Goal: Use online tool/utility: Use online tool/utility

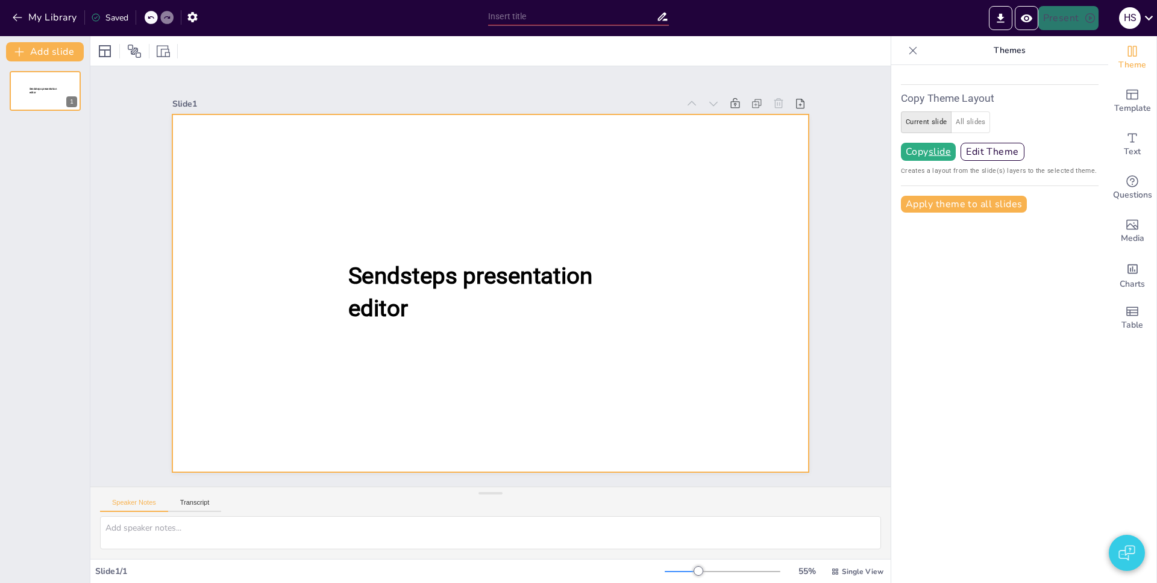
type input "test"
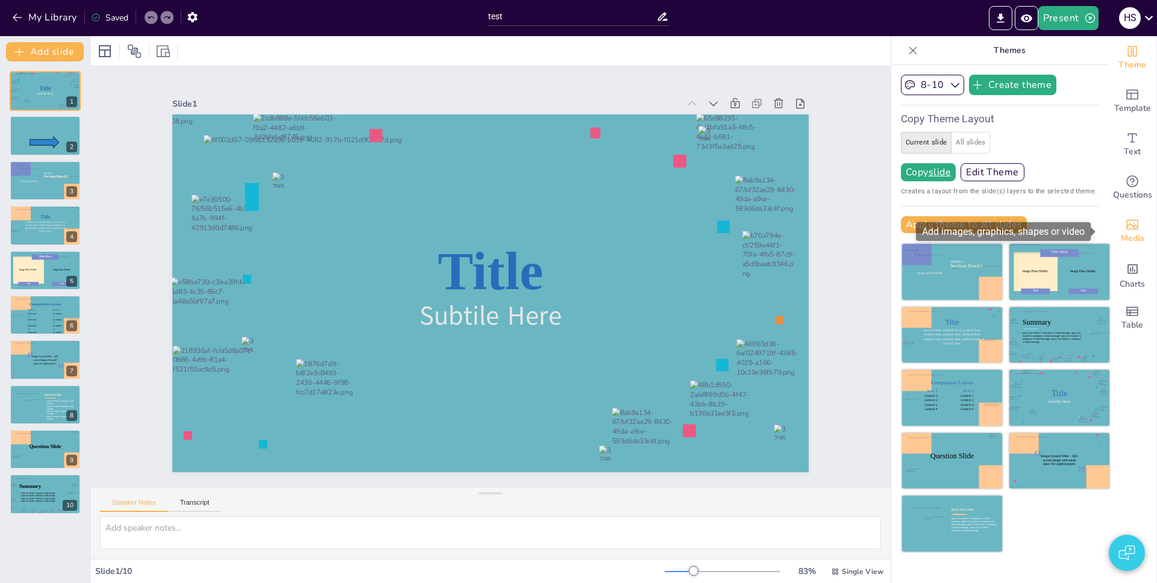
click at [1128, 233] on span "Media" at bounding box center [1132, 238] width 23 height 13
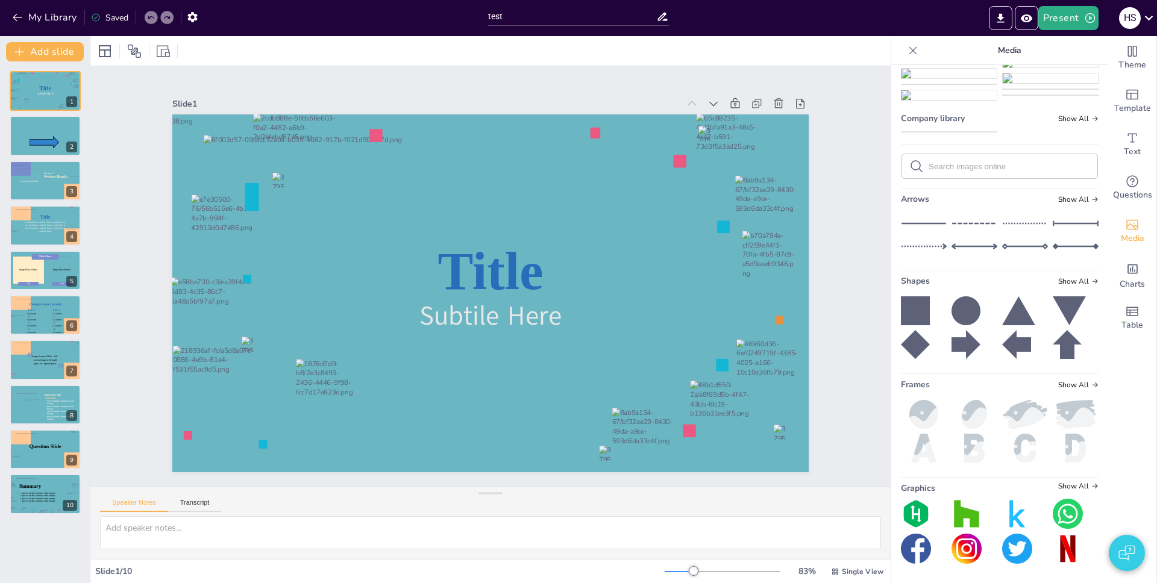
scroll to position [7680, 0]
click at [1058, 283] on span "Show All" at bounding box center [1078, 281] width 40 height 8
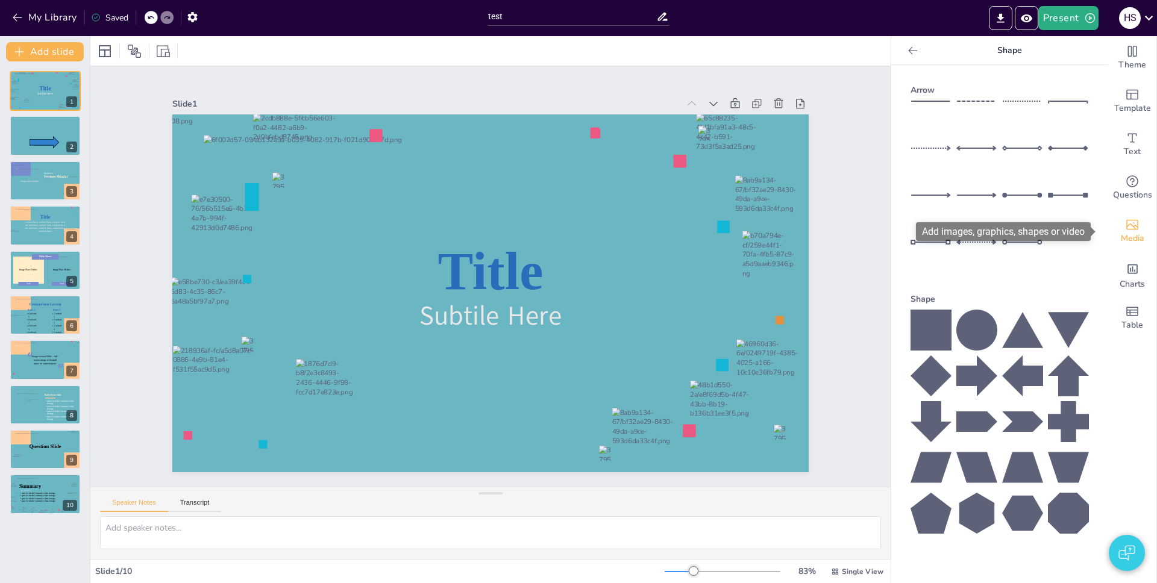
click at [1125, 230] on icon "Add images, graphics, shapes or video" at bounding box center [1132, 225] width 14 height 14
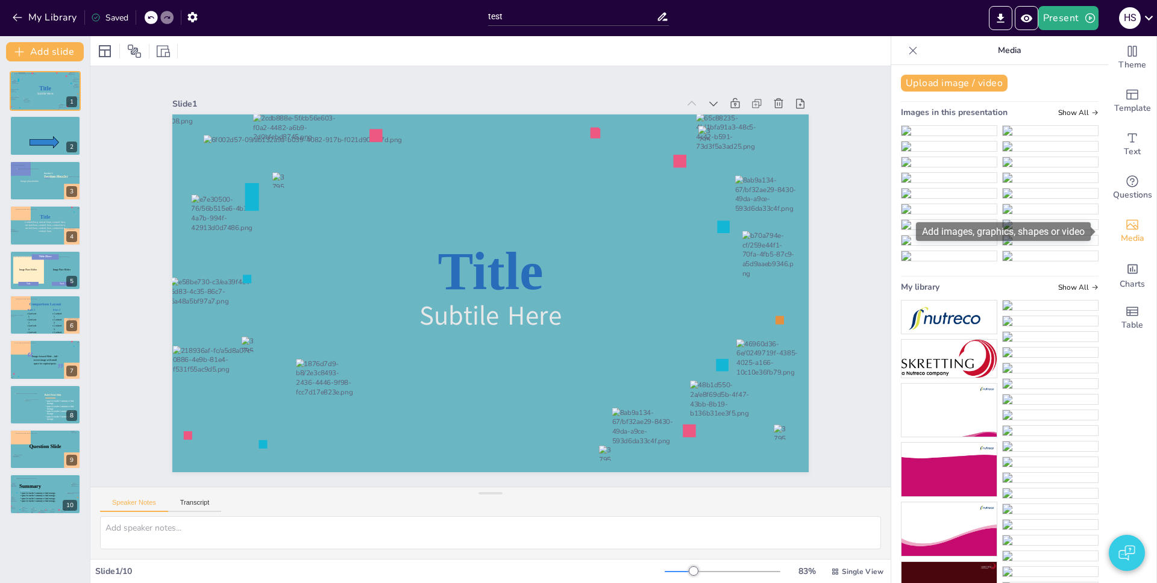
click at [1125, 230] on icon "Add images, graphics, shapes or video" at bounding box center [1132, 225] width 14 height 14
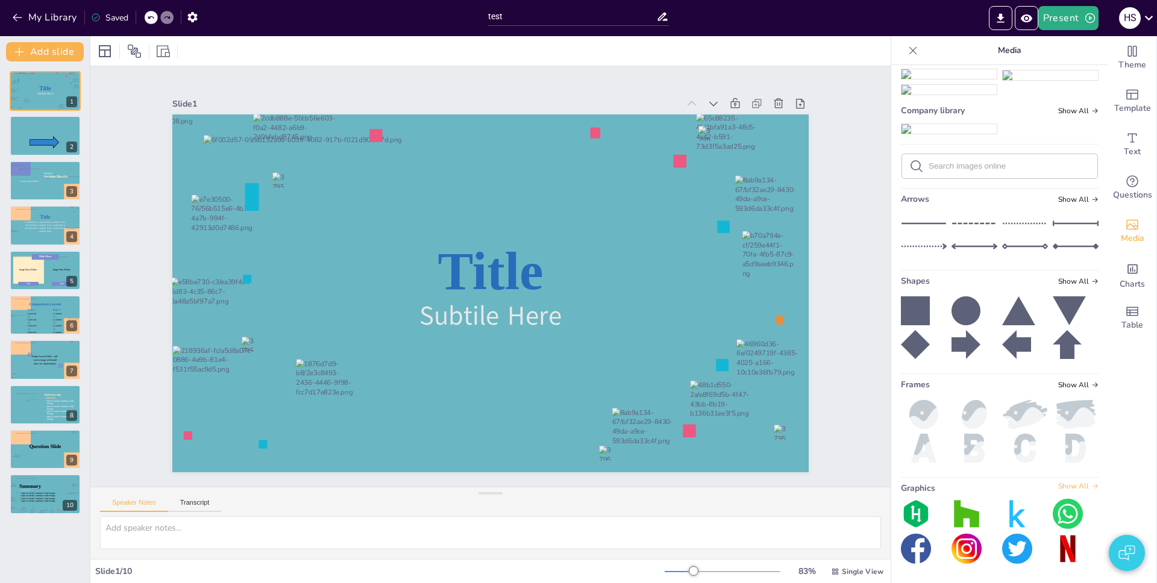
click at [1064, 485] on span "Show All" at bounding box center [1078, 486] width 40 height 8
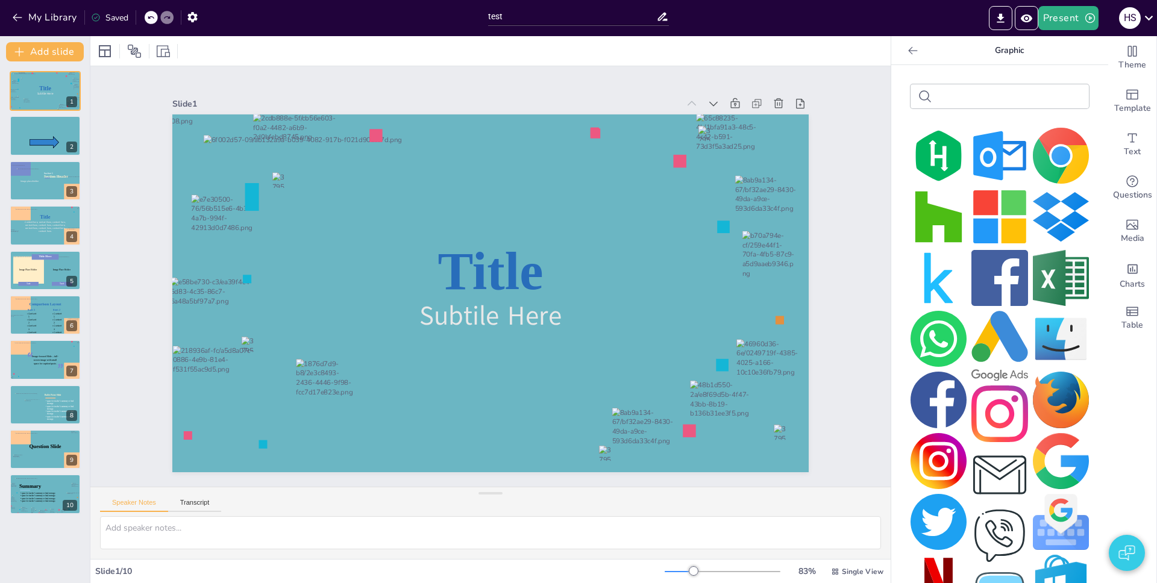
click at [1041, 155] on img at bounding box center [1061, 156] width 56 height 56
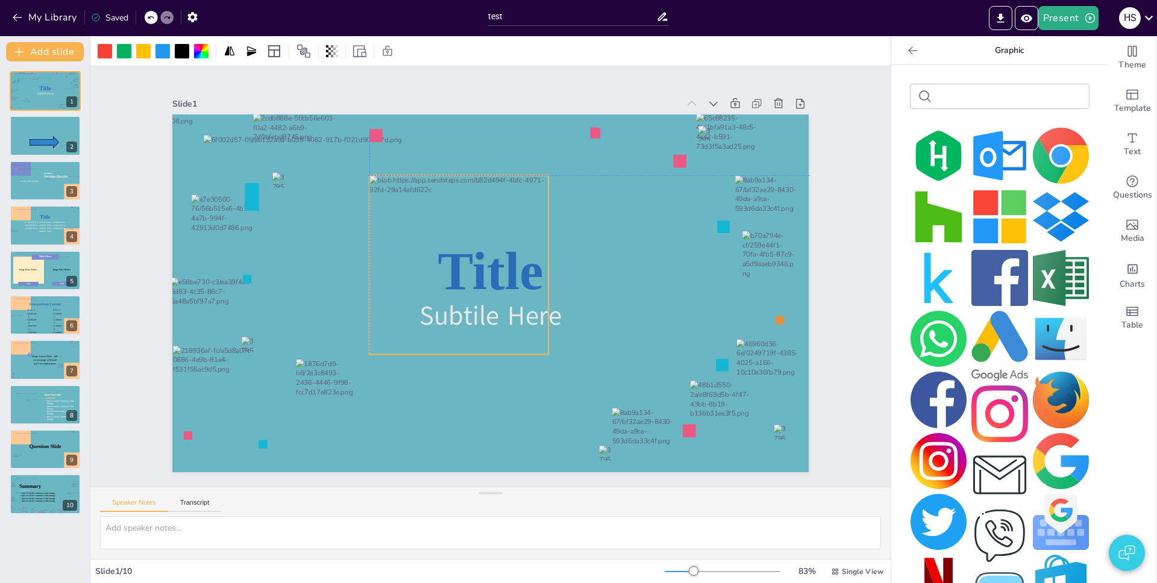
drag, startPoint x: 501, startPoint y: 230, endPoint x: 468, endPoint y: 200, distance: 44.8
click at [468, 200] on div at bounding box center [458, 264] width 179 height 179
click at [452, 152] on icon at bounding box center [459, 151] width 14 height 14
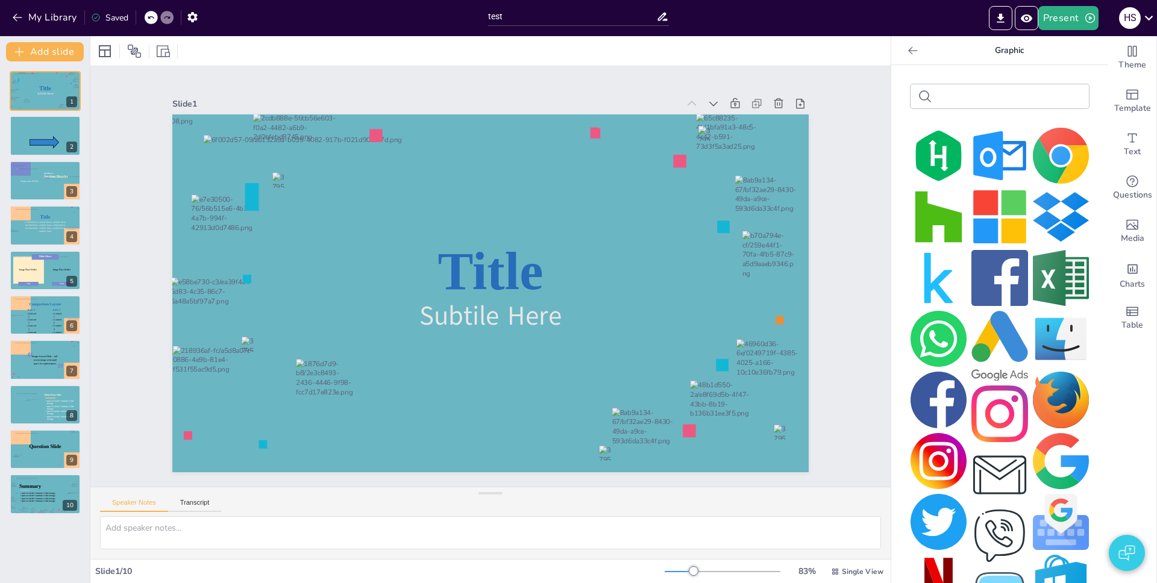
click at [982, 213] on img at bounding box center [999, 217] width 56 height 56
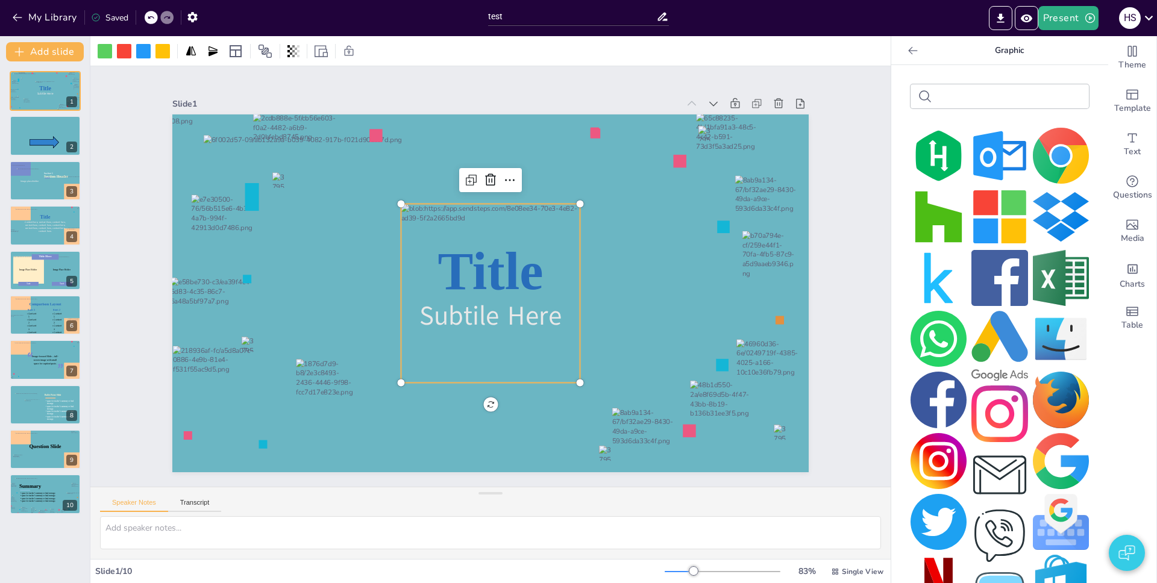
drag, startPoint x: 503, startPoint y: 254, endPoint x: 446, endPoint y: 242, distance: 57.9
click at [449, 243] on div at bounding box center [490, 293] width 179 height 179
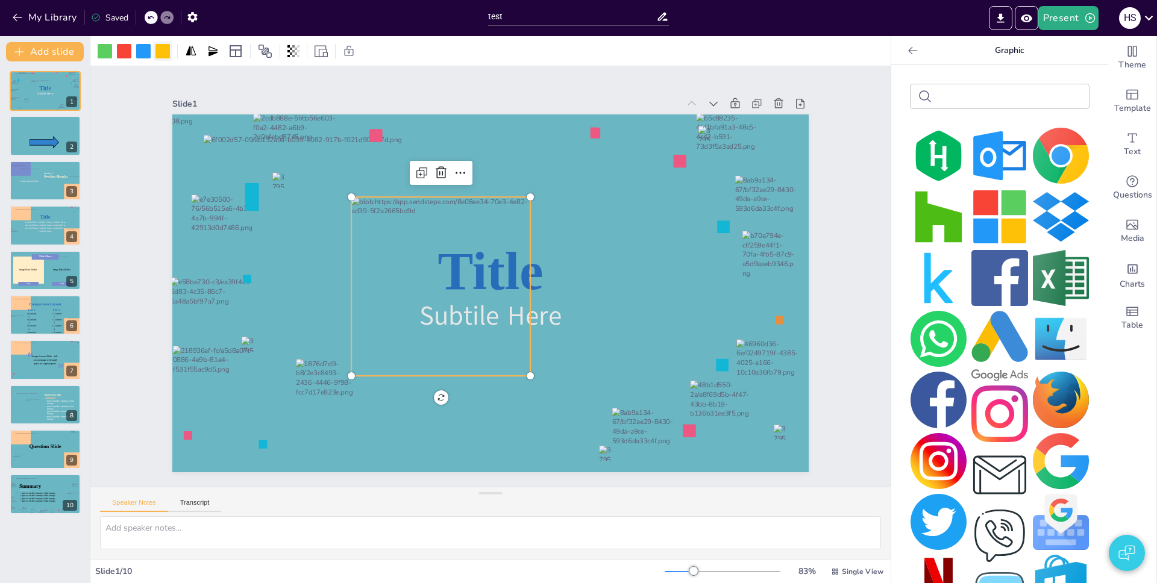
click at [158, 52] on div at bounding box center [162, 51] width 14 height 14
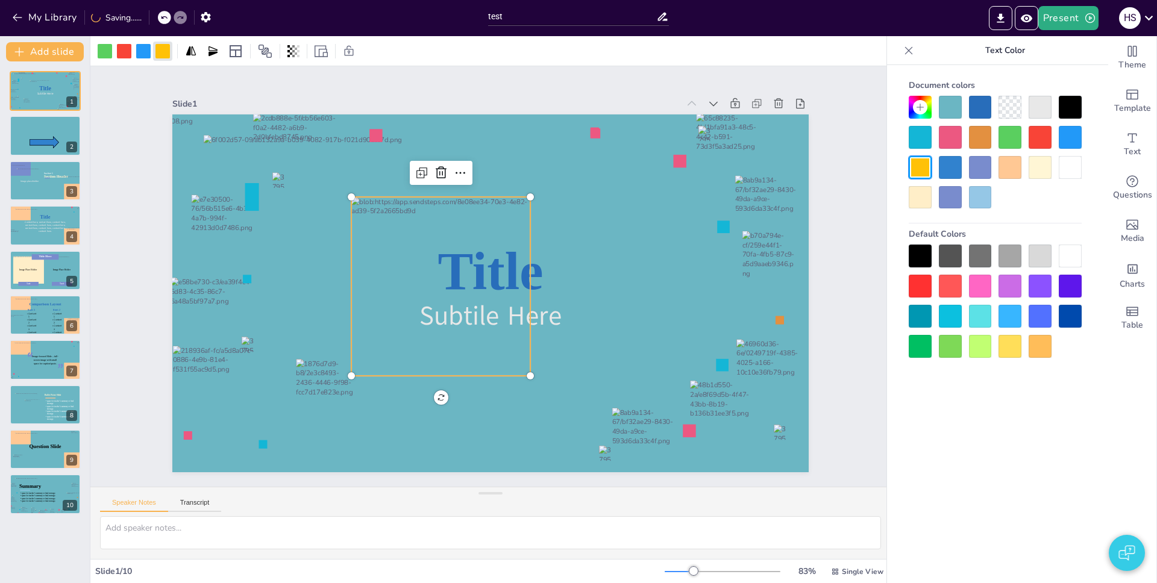
click at [1008, 292] on div at bounding box center [1009, 286] width 23 height 23
click at [1016, 350] on div at bounding box center [1009, 346] width 23 height 23
click at [1036, 348] on div at bounding box center [1040, 346] width 23 height 23
click at [950, 260] on div at bounding box center [950, 256] width 23 height 23
click at [922, 257] on div at bounding box center [920, 256] width 23 height 23
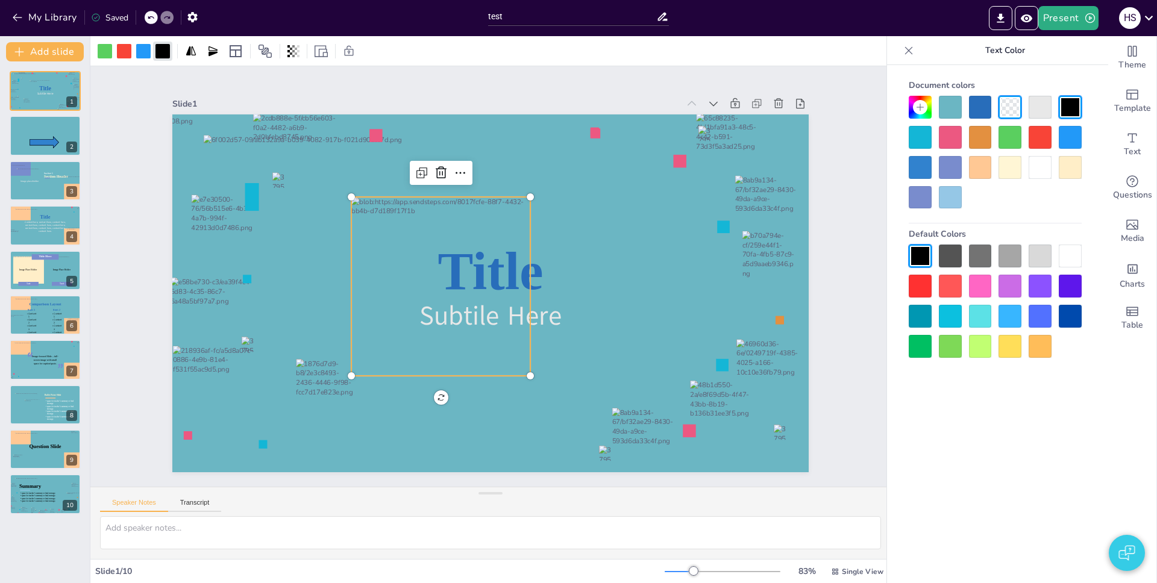
click at [904, 52] on icon at bounding box center [909, 51] width 12 height 12
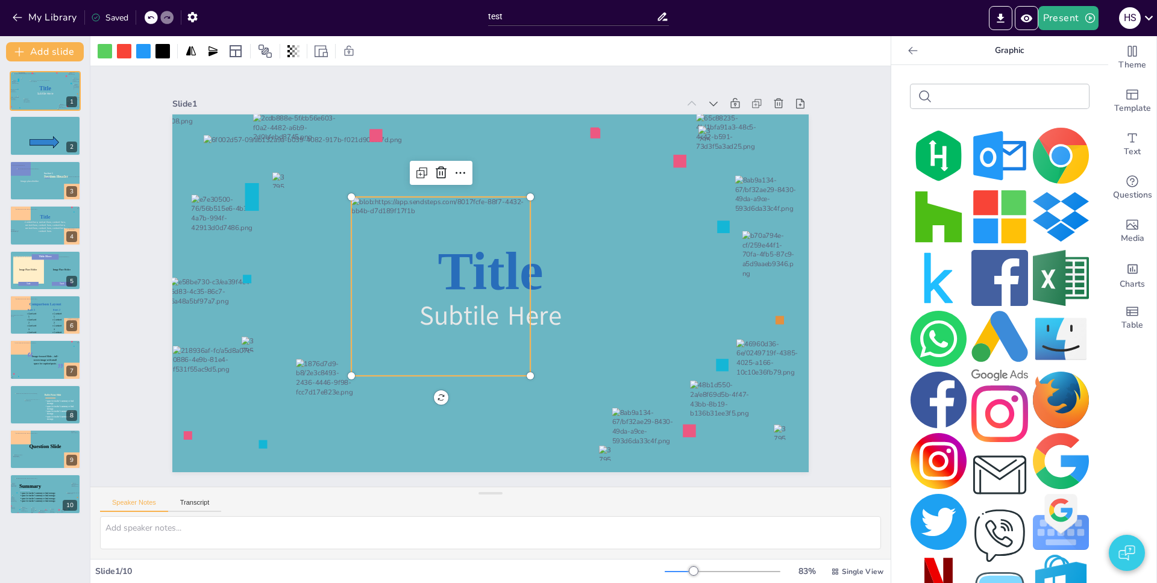
click at [1048, 395] on img at bounding box center [1061, 400] width 56 height 56
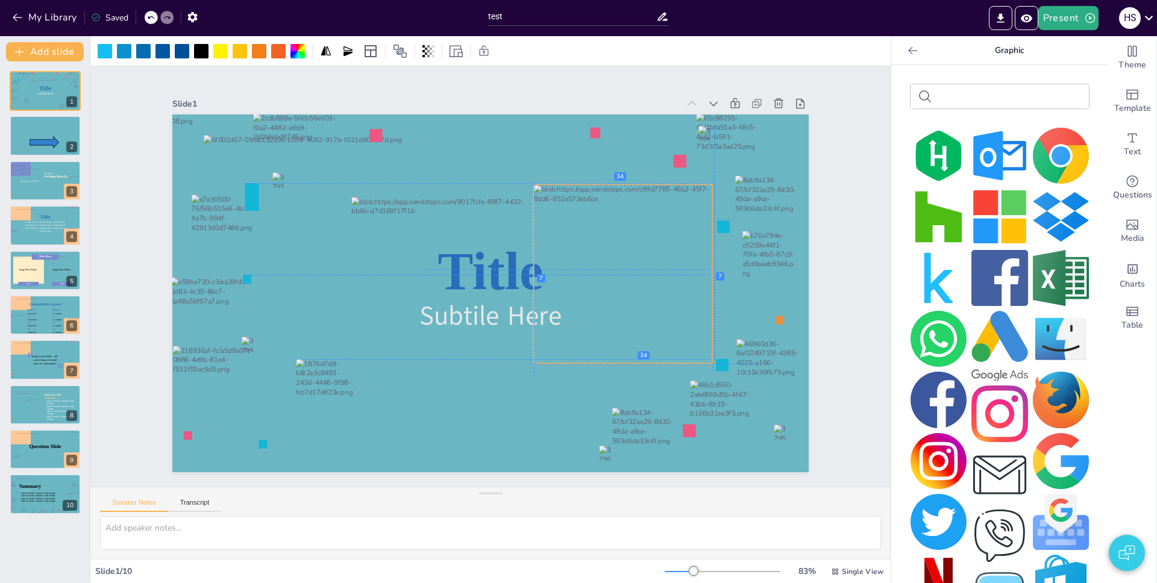
click at [626, 255] on div at bounding box center [623, 274] width 179 height 179
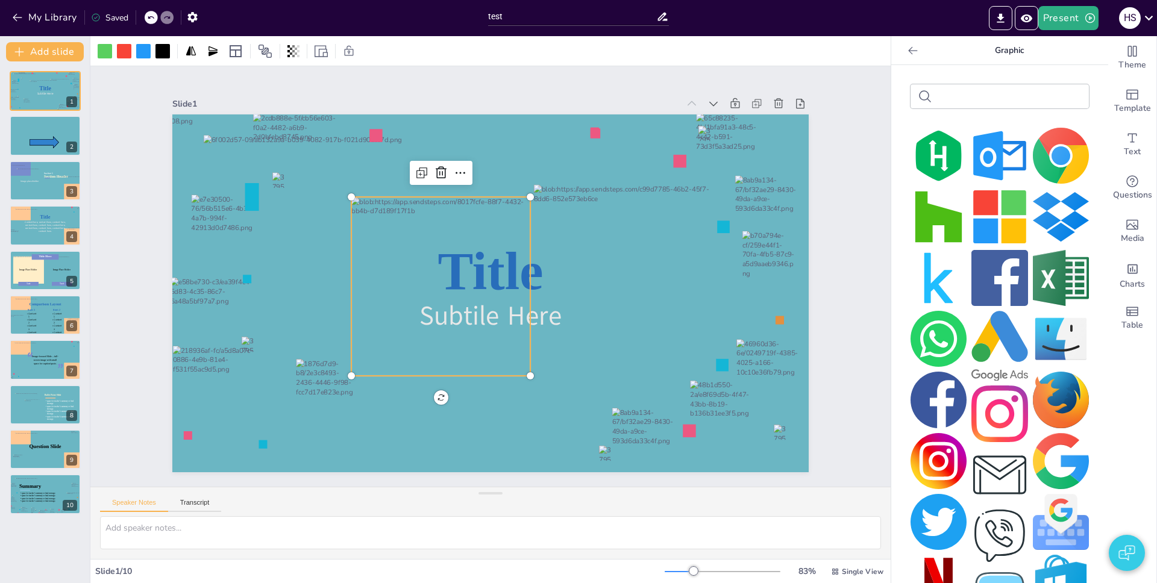
click at [446, 296] on div at bounding box center [440, 286] width 179 height 179
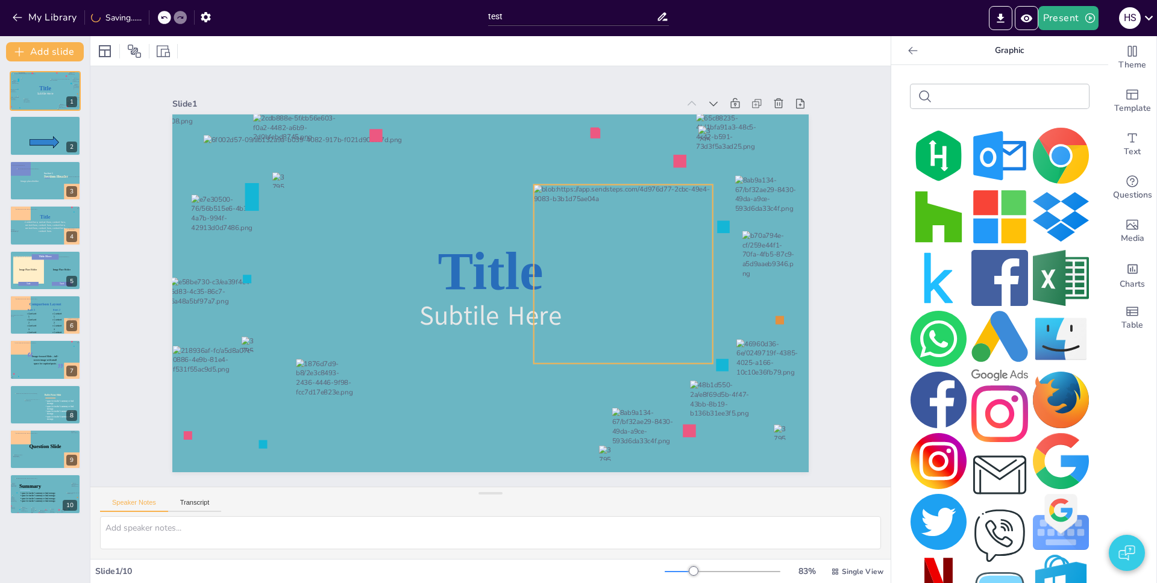
click at [630, 228] on div at bounding box center [623, 274] width 179 height 179
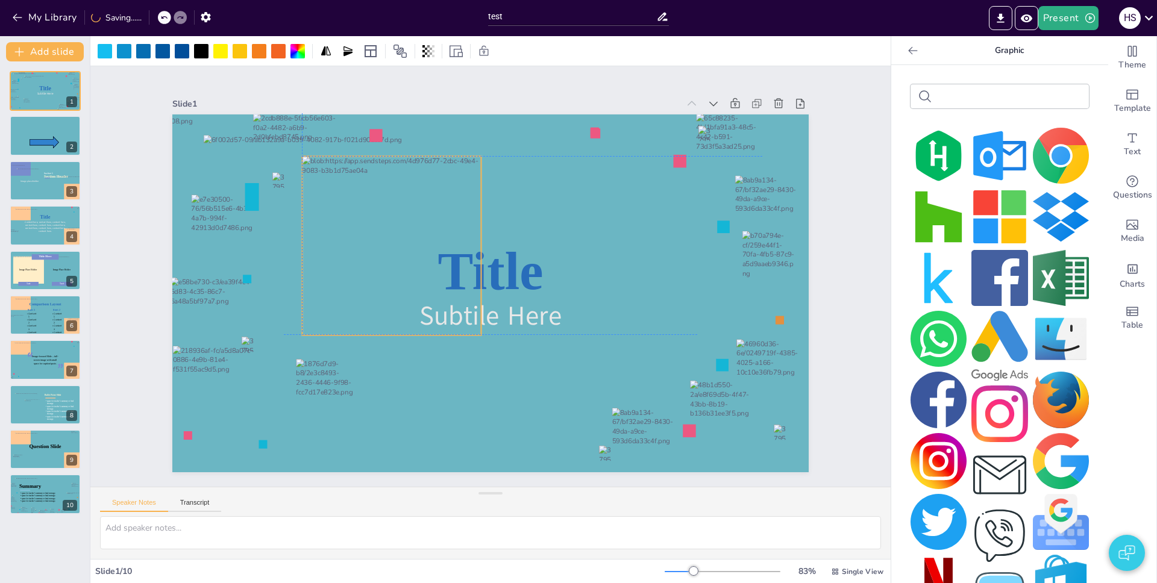
drag, startPoint x: 508, startPoint y: 227, endPoint x: 399, endPoint y: 211, distance: 110.1
click at [399, 211] on div at bounding box center [391, 245] width 179 height 179
click at [181, 50] on div at bounding box center [182, 51] width 14 height 14
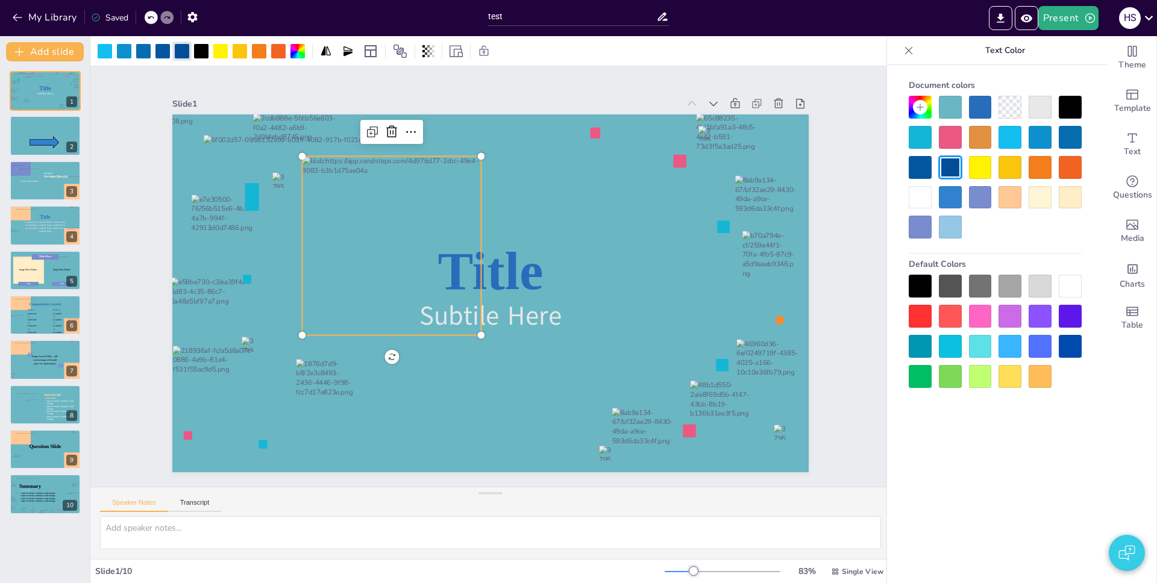
click at [1013, 313] on div at bounding box center [1009, 316] width 23 height 23
click at [230, 48] on div at bounding box center [239, 51] width 19 height 19
click at [146, 51] on div at bounding box center [143, 51] width 14 height 14
click at [1077, 342] on div at bounding box center [1070, 346] width 23 height 23
click at [1009, 370] on div at bounding box center [1009, 376] width 23 height 23
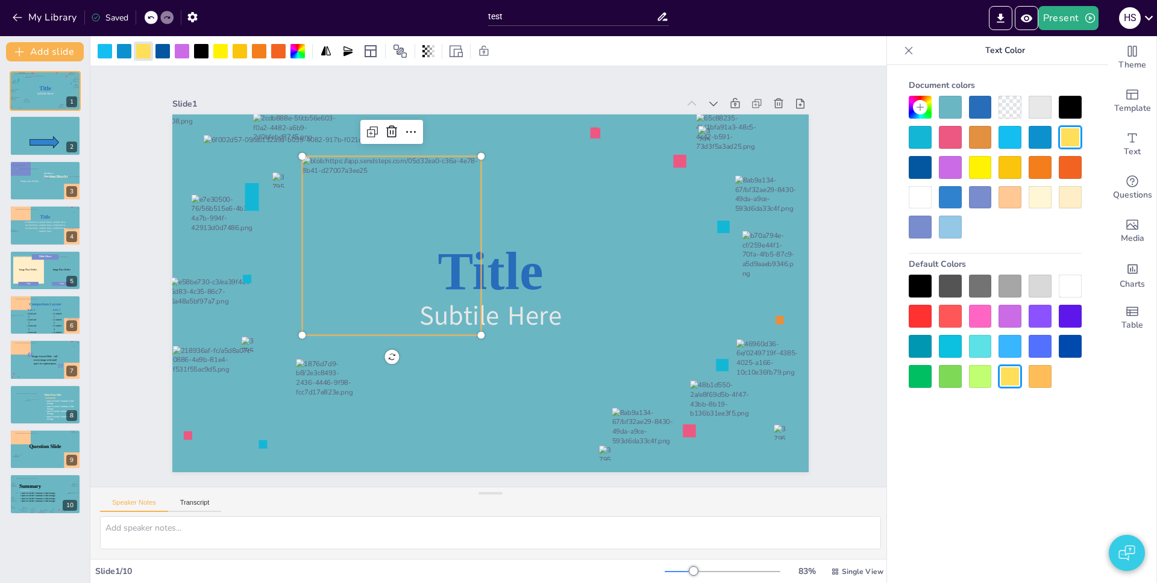
click at [909, 52] on icon at bounding box center [909, 51] width 12 height 12
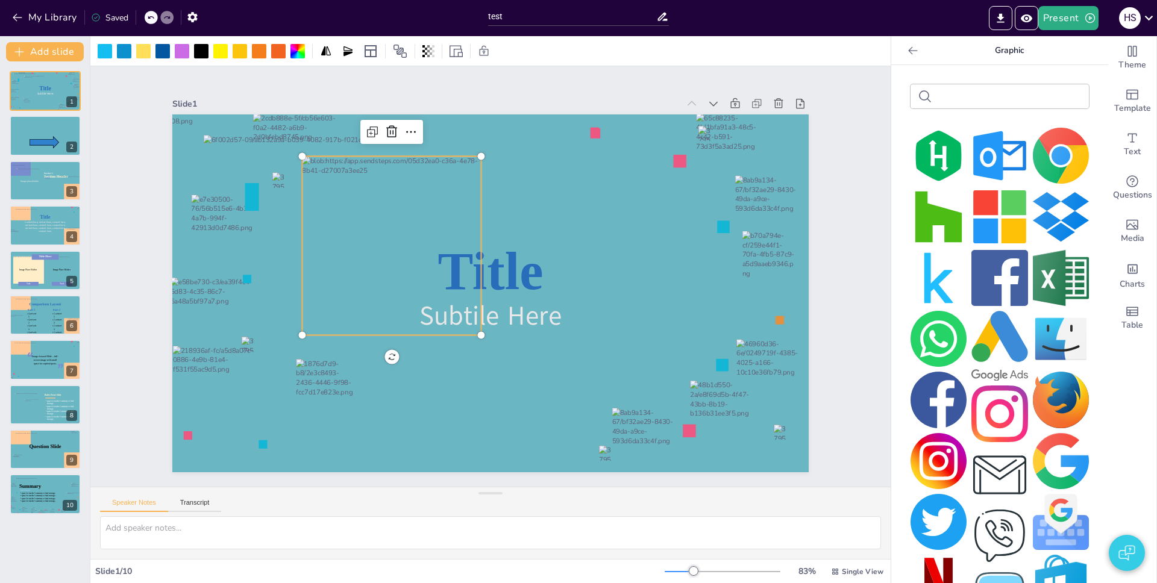
click at [908, 49] on icon at bounding box center [912, 50] width 9 height 8
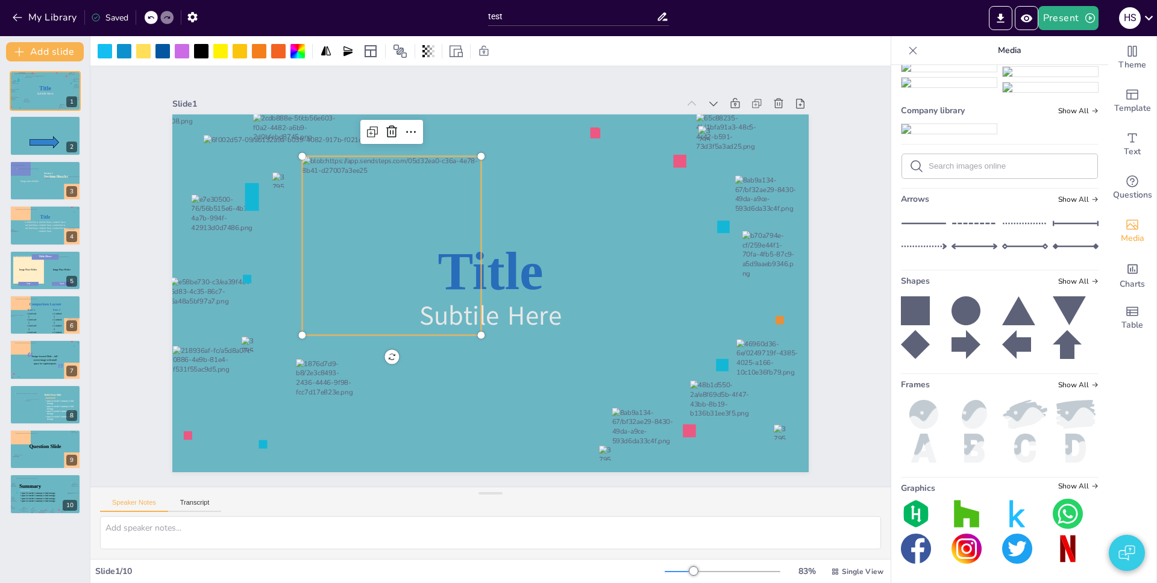
click at [1010, 306] on icon at bounding box center [1018, 310] width 33 height 29
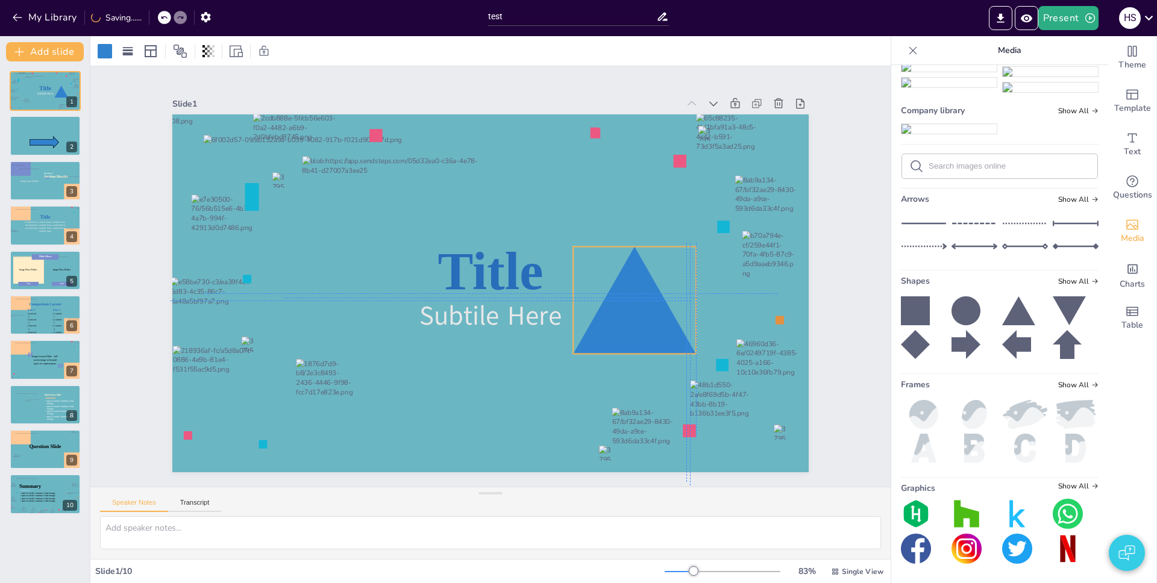
drag, startPoint x: 533, startPoint y: 358, endPoint x: 627, endPoint y: 321, distance: 100.9
click at [627, 321] on div at bounding box center [634, 299] width 123 height 107
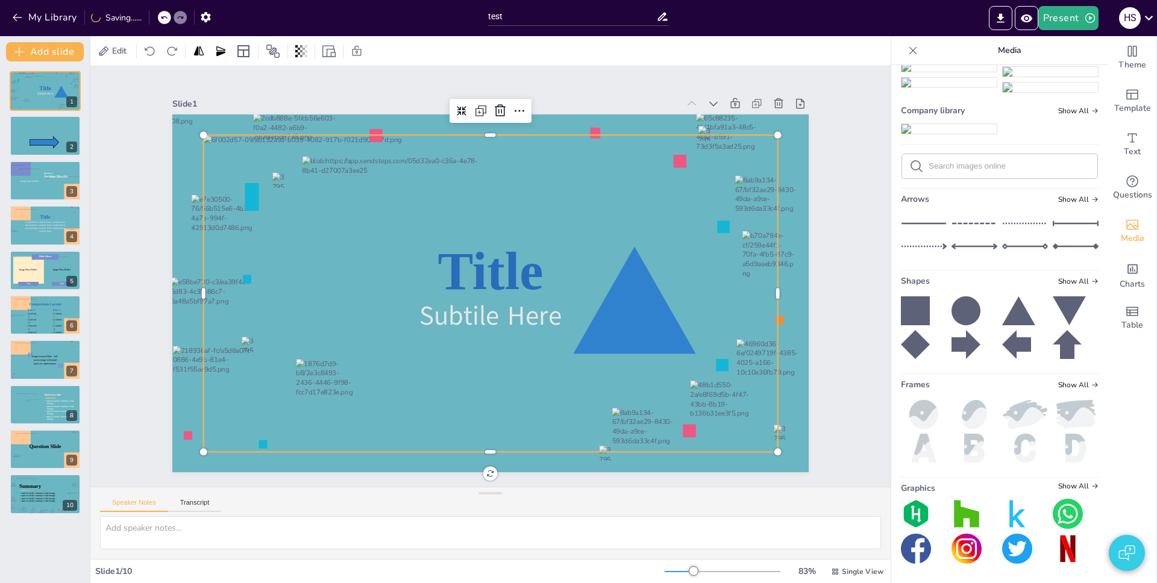
click at [682, 375] on div at bounding box center [491, 293] width 574 height 317
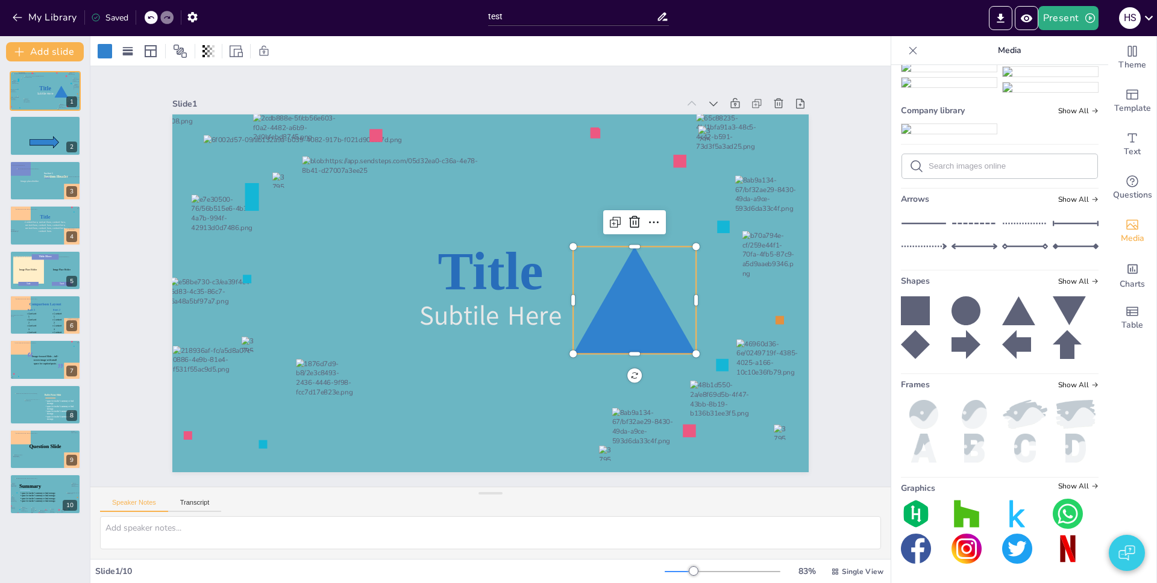
click at [643, 319] on div at bounding box center [634, 299] width 123 height 107
click at [110, 53] on div at bounding box center [105, 51] width 14 height 14
